Goal: Task Accomplishment & Management: Manage account settings

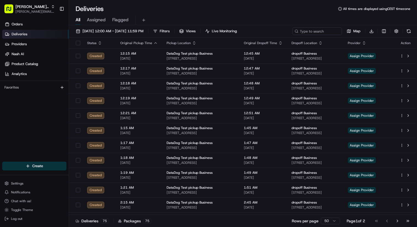
click at [196, 12] on div "Deliveries All times are displayed using CEST timezone" at bounding box center [243, 8] width 348 height 9
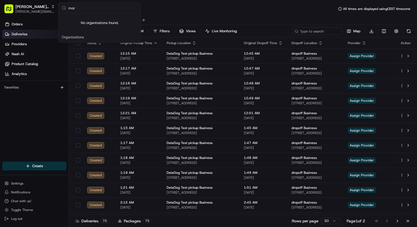
type input "morr"
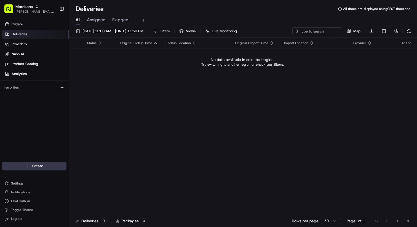
click at [249, 1] on div "Deliveries All times are displayed using CEST timezone All Assigned Flagged 08/…" at bounding box center [243, 113] width 348 height 227
click at [143, 32] on span "08/21/2025 12:00 AM - 08/21/2025 11:59 PM" at bounding box center [112, 31] width 61 height 5
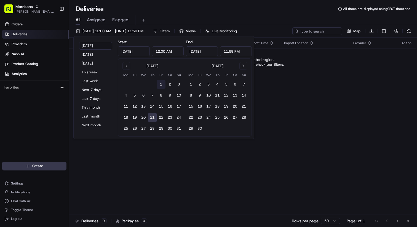
click at [162, 84] on button "1" at bounding box center [161, 84] width 9 height 9
type input "Aug 1, 2025"
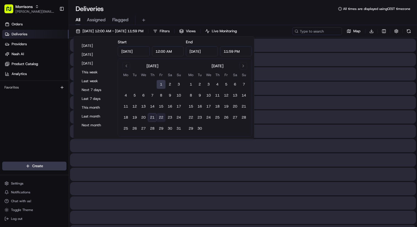
click at [162, 115] on button "22" at bounding box center [161, 117] width 9 height 9
type input "Aug 22, 2025"
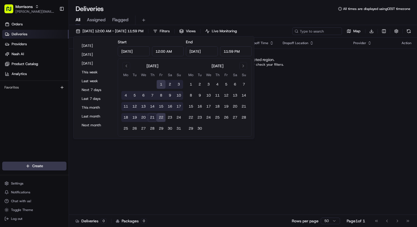
click at [191, 10] on div "Deliveries All times are displayed using CEST timezone" at bounding box center [243, 8] width 348 height 9
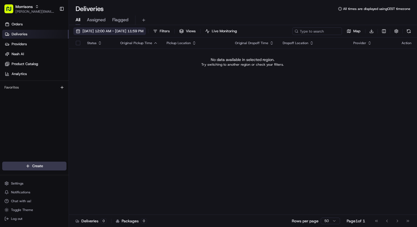
click at [143, 29] on span "08/01/2025 12:00 AM - 08/22/2025 11:59 PM" at bounding box center [112, 31] width 61 height 5
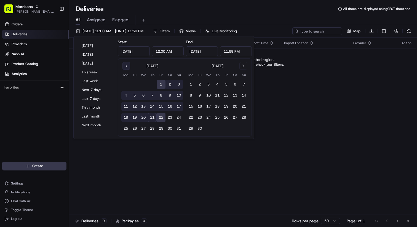
click at [126, 66] on button "Go to previous month" at bounding box center [127, 66] width 8 height 8
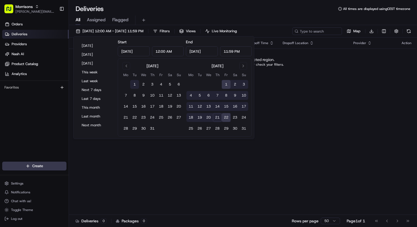
click at [135, 85] on button "1" at bounding box center [134, 84] width 9 height 9
type input "Jul 1, 2025"
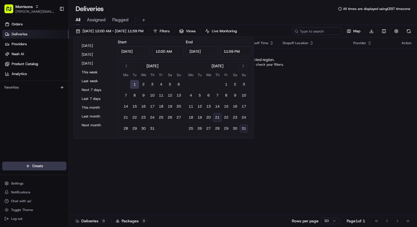
click at [246, 131] on button "31" at bounding box center [243, 128] width 9 height 9
type input "Aug 31, 2025"
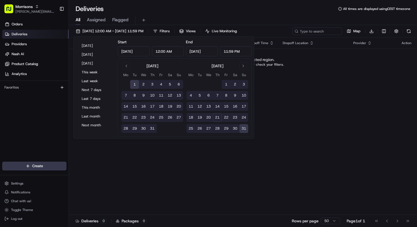
click at [249, 8] on div "Deliveries All times are displayed using CEST timezone" at bounding box center [243, 8] width 348 height 9
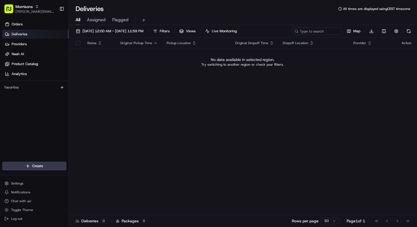
click at [155, 14] on div "All Assigned Flagged" at bounding box center [243, 19] width 348 height 12
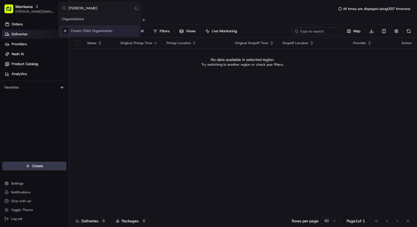
type input "morri"
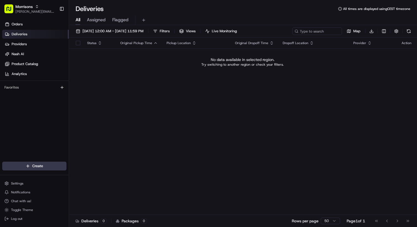
click at [159, 13] on div "Deliveries All times are displayed using CEST timezone" at bounding box center [243, 8] width 348 height 9
click at [23, 179] on div "Settings Notifications Chat with us! Toggle Theme Log out" at bounding box center [34, 200] width 69 height 47
click at [23, 181] on button "Settings" at bounding box center [34, 184] width 64 height 8
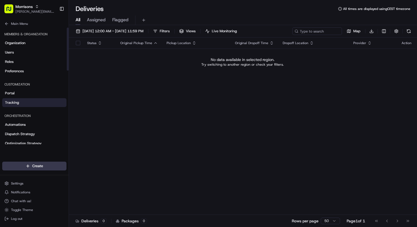
click at [32, 103] on link "Tracking" at bounding box center [34, 102] width 64 height 9
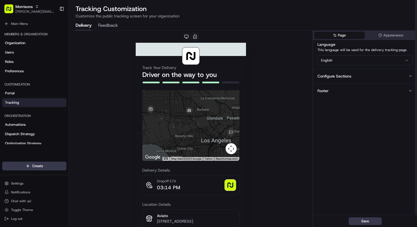
click at [194, 8] on h2 "Tracking Customization" at bounding box center [243, 8] width 335 height 9
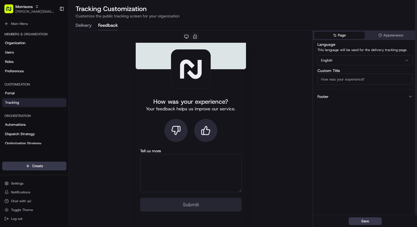
click at [110, 25] on button "Feedback" at bounding box center [108, 25] width 20 height 9
click at [86, 27] on button "Delivery" at bounding box center [84, 25] width 16 height 9
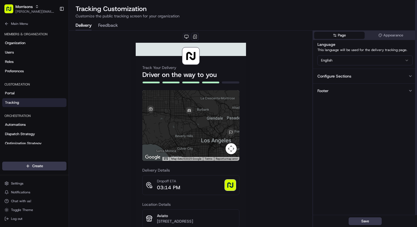
click at [103, 25] on button "Feedback" at bounding box center [108, 25] width 20 height 9
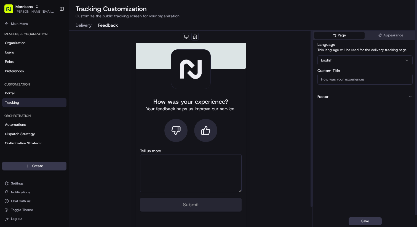
click at [177, 133] on icon at bounding box center [176, 131] width 10 height 10
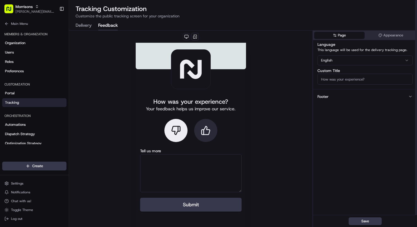
click at [210, 137] on button at bounding box center [205, 130] width 23 height 23
